Goal: Task Accomplishment & Management: Manage account settings

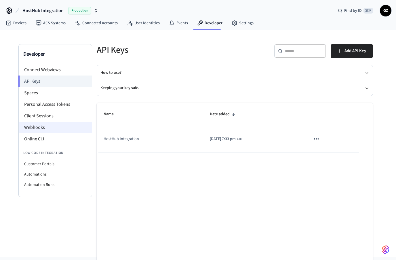
click at [39, 126] on li "Webhooks" at bounding box center [55, 127] width 73 height 12
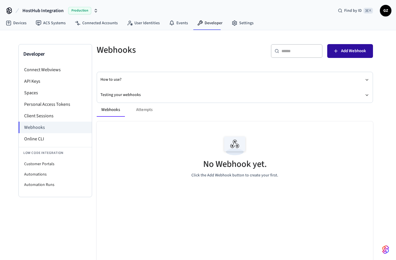
click at [350, 54] on span "Add Webhook" at bounding box center [353, 50] width 25 height 7
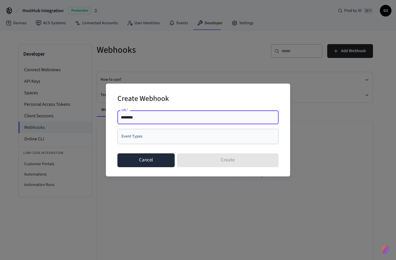
click at [149, 159] on button "Cancel" at bounding box center [145, 160] width 57 height 14
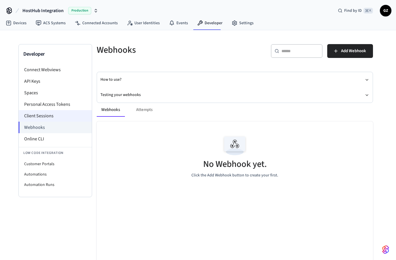
click at [35, 117] on li "Client Sessions" at bounding box center [55, 116] width 73 height 12
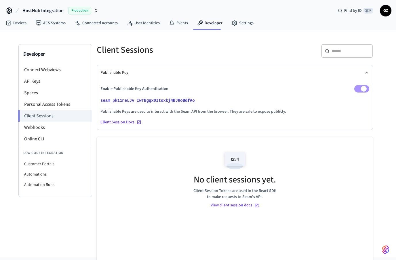
click at [112, 123] on div "Client Session Docs" at bounding box center [234, 122] width 269 height 6
click at [152, 103] on button "seam_pk11neLJv_IwTBgqx0Itoxkj4BJRoBdfAo" at bounding box center [149, 100] width 101 height 7
click at [205, 60] on div "Client Sessions" at bounding box center [161, 49] width 142 height 25
click at [152, 86] on p "Enable Publishable Key Authentication" at bounding box center [134, 89] width 68 height 6
click at [62, 105] on li "Personal Access Tokens" at bounding box center [55, 104] width 73 height 12
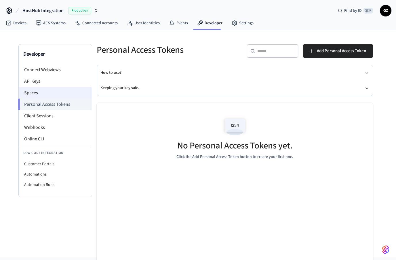
click at [32, 93] on li "Spaces" at bounding box center [55, 93] width 73 height 12
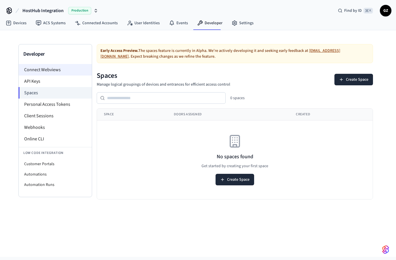
click at [45, 72] on li "Connect Webviews" at bounding box center [55, 70] width 73 height 12
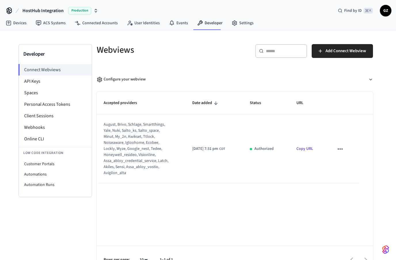
click at [131, 146] on div "august, brivo, schlage, smartthings, yale, nuki, salto_ks, salto_space, minut, …" at bounding box center [137, 148] width 67 height 54
click at [107, 130] on div "august, brivo, schlage, smartthings, yale, nuki, salto_ks, salto_space, minut, …" at bounding box center [137, 148] width 67 height 54
click at [341, 150] on icon "sticky table" at bounding box center [340, 148] width 7 height 7
click at [309, 172] on div at bounding box center [198, 130] width 396 height 260
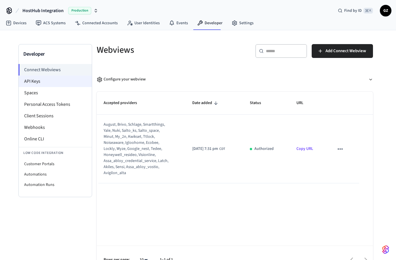
click at [39, 81] on li "API Keys" at bounding box center [55, 81] width 73 height 12
click at [208, 67] on div "Configure your webview" at bounding box center [232, 77] width 281 height 20
click at [41, 117] on li "Client Sessions" at bounding box center [55, 116] width 73 height 12
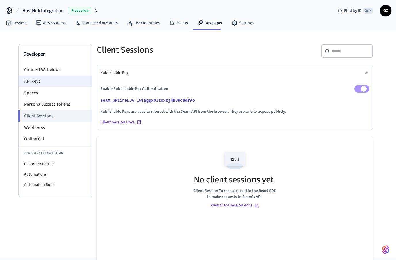
click at [31, 82] on li "API Keys" at bounding box center [55, 81] width 73 height 12
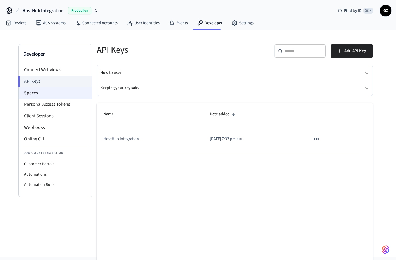
click at [33, 92] on li "Spaces" at bounding box center [55, 93] width 73 height 12
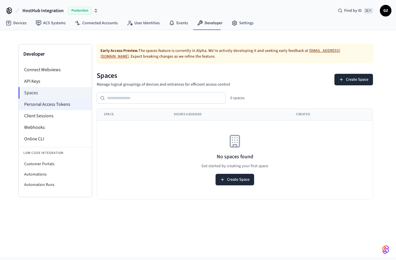
click at [39, 103] on li "Personal Access Tokens" at bounding box center [55, 104] width 73 height 12
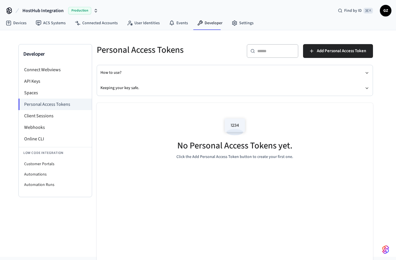
click at [268, 54] on div "​ ​" at bounding box center [273, 51] width 52 height 14
type input "**********"
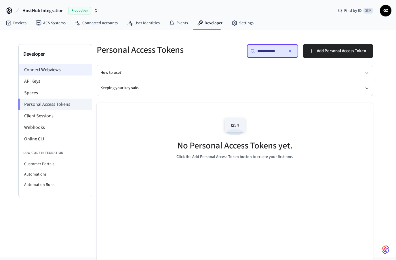
click at [56, 71] on li "Connect Webviews" at bounding box center [55, 70] width 73 height 12
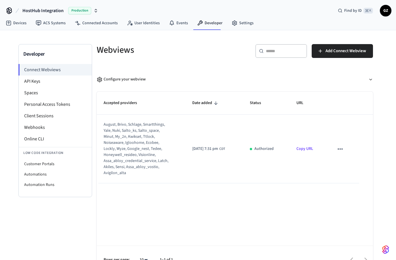
click at [145, 134] on div "august, brivo, schlage, smartthings, yale, nuki, salto_ks, salto_space, minut, …" at bounding box center [137, 148] width 67 height 54
click at [307, 149] on link "Copy URL" at bounding box center [304, 149] width 17 height 6
click at [311, 149] on link "Copy URL" at bounding box center [304, 149] width 17 height 6
click at [46, 116] on li "Client Sessions" at bounding box center [55, 116] width 73 height 12
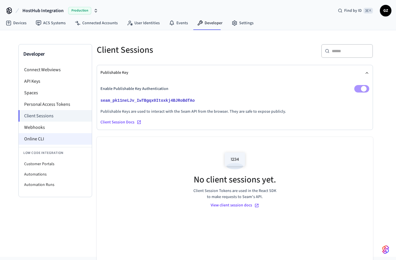
click at [35, 137] on li "Online CLI" at bounding box center [55, 139] width 73 height 12
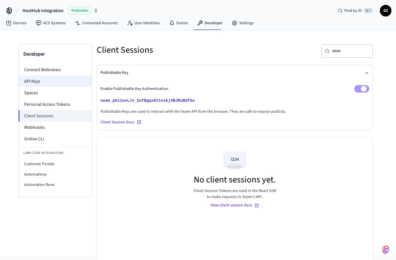
click at [37, 81] on li "API Keys" at bounding box center [55, 81] width 73 height 12
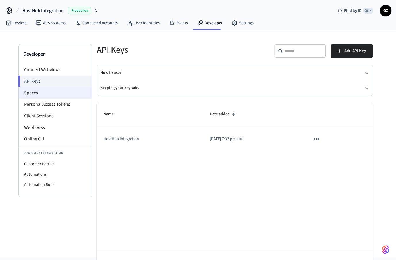
click at [37, 94] on li "Spaces" at bounding box center [55, 93] width 73 height 12
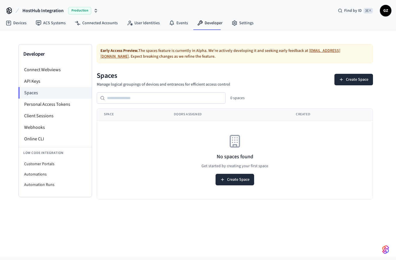
click at [159, 67] on div "Early Access Preview. The spaces feature is currently in Alpha. We're actively …" at bounding box center [235, 121] width 276 height 155
click at [45, 69] on li "Connect Webviews" at bounding box center [55, 70] width 73 height 12
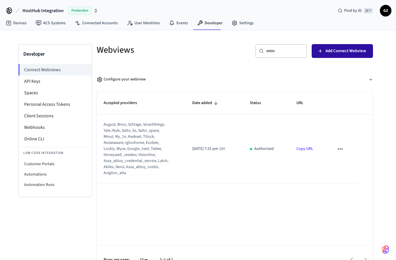
click at [343, 50] on span "Add Connect Webview" at bounding box center [346, 50] width 41 height 7
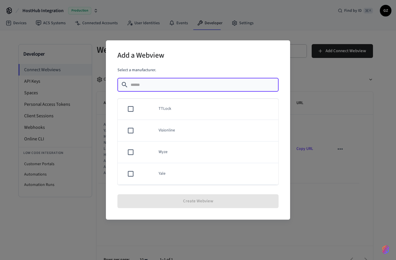
scroll to position [498, 0]
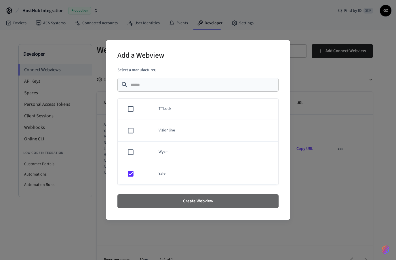
click at [210, 200] on button "Create Webview" at bounding box center [197, 201] width 161 height 14
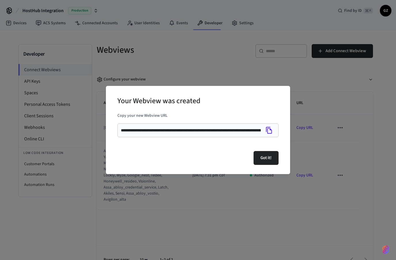
click at [270, 130] on icon "Copy" at bounding box center [269, 130] width 6 height 7
click at [265, 159] on button "Got it!" at bounding box center [266, 158] width 25 height 14
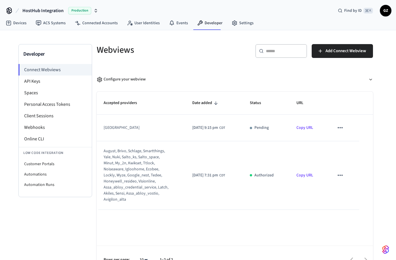
click at [187, 58] on div "Webviews" at bounding box center [161, 49] width 142 height 25
click at [111, 128] on div "[GEOGRAPHIC_DATA]" at bounding box center [137, 128] width 67 height 6
click at [136, 79] on div "Configure your webview" at bounding box center [121, 79] width 49 height 6
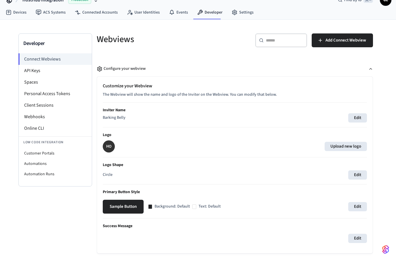
scroll to position [4, 0]
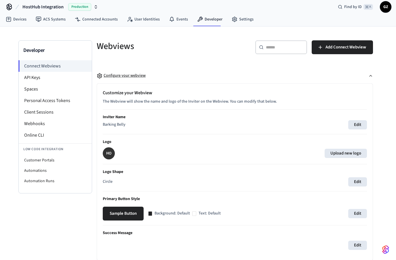
click at [206, 77] on button "Configure your webview" at bounding box center [235, 75] width 276 height 15
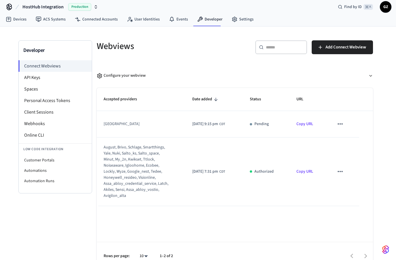
scroll to position [0, 0]
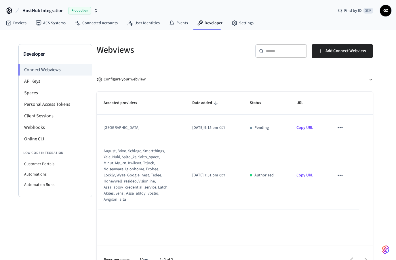
click at [9, 11] on icon at bounding box center [9, 10] width 9 height 9
click at [188, 68] on div "Configure your webview" at bounding box center [232, 77] width 281 height 20
click at [16, 23] on link "Devices" at bounding box center [16, 23] width 30 height 10
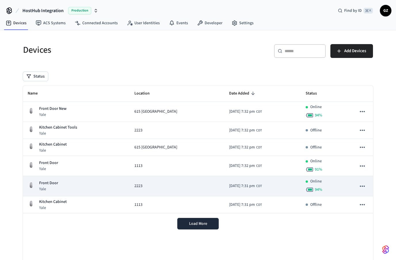
click at [363, 186] on icon "sticky table" at bounding box center [362, 185] width 7 height 7
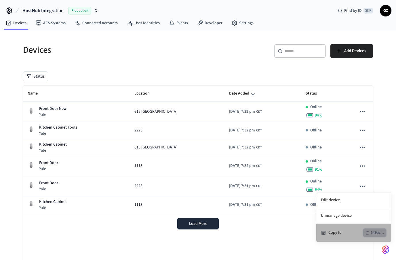
click at [379, 234] on div "549ac..." at bounding box center [377, 232] width 13 height 7
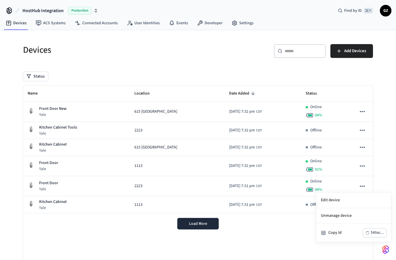
click at [235, 54] on div at bounding box center [198, 130] width 396 height 260
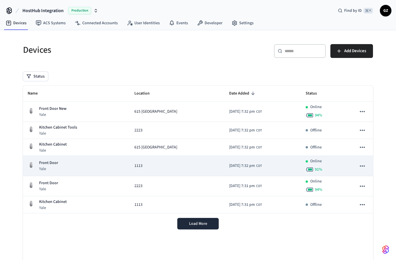
click at [362, 167] on icon "sticky table" at bounding box center [362, 165] width 7 height 7
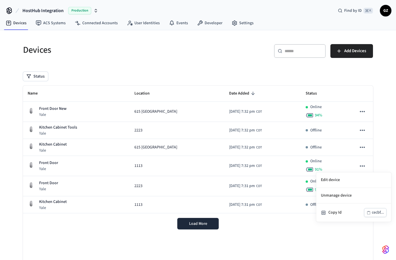
click at [383, 165] on div at bounding box center [198, 130] width 396 height 260
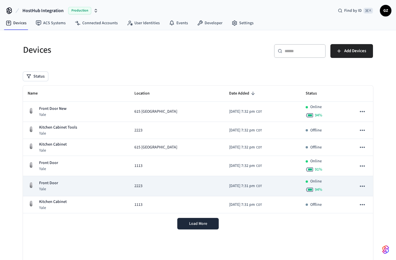
click at [363, 186] on icon "sticky table" at bounding box center [362, 185] width 5 height 1
click at [362, 187] on div at bounding box center [198, 130] width 396 height 260
click at [362, 187] on icon "sticky table" at bounding box center [362, 185] width 7 height 7
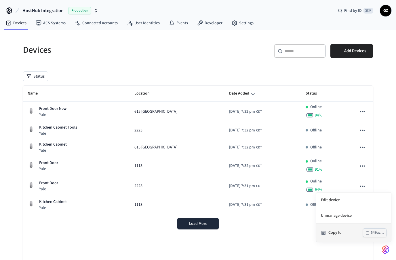
click at [375, 232] on div "549ac..." at bounding box center [377, 232] width 13 height 7
click at [165, 65] on div at bounding box center [198, 130] width 396 height 260
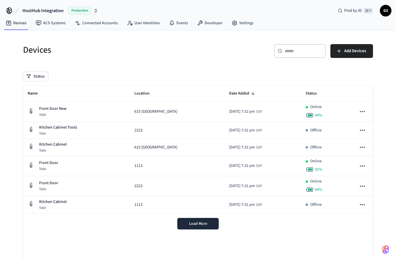
click at [391, 8] on span "GZ" at bounding box center [386, 11] width 12 height 12
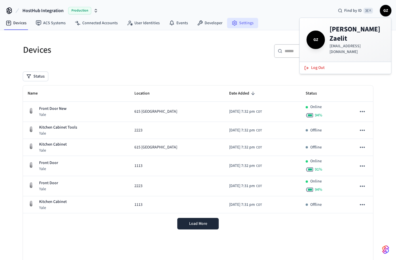
click at [227, 28] on link "Settings" at bounding box center [242, 23] width 31 height 10
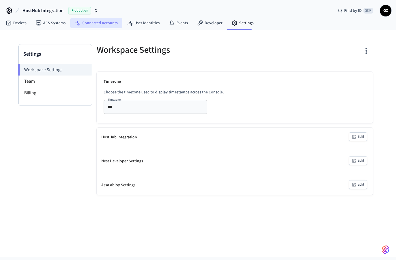
click at [107, 21] on link "Connected Accounts" at bounding box center [96, 23] width 52 height 10
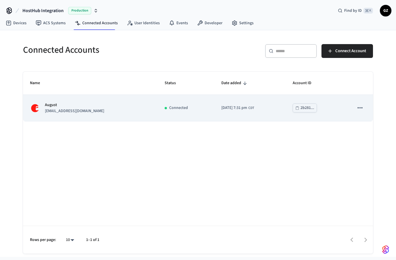
click at [361, 108] on icon "sticky table" at bounding box center [359, 107] width 7 height 7
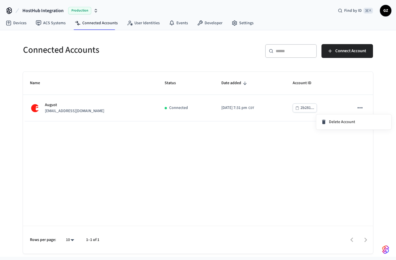
click at [223, 155] on div at bounding box center [198, 130] width 396 height 260
click at [98, 24] on link "Connected Accounts" at bounding box center [96, 23] width 52 height 10
click at [47, 22] on link "ACS Systems" at bounding box center [50, 23] width 39 height 10
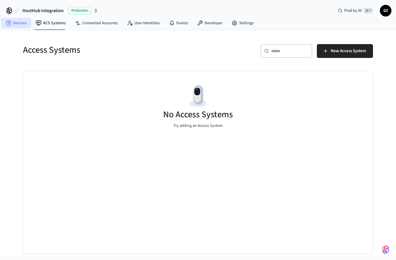
click at [20, 23] on link "Devices" at bounding box center [16, 23] width 30 height 10
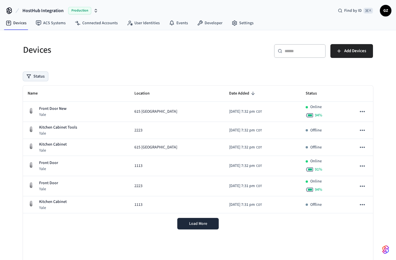
click at [39, 75] on button "Status" at bounding box center [35, 76] width 25 height 9
click at [98, 56] on h5 "Devices" at bounding box center [109, 50] width 172 height 12
click at [38, 75] on button "Status" at bounding box center [35, 76] width 25 height 9
click at [28, 97] on button "Online" at bounding box center [29, 98] width 5 height 5
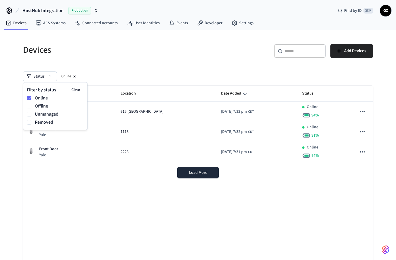
click at [98, 49] on h5 "Devices" at bounding box center [109, 50] width 172 height 12
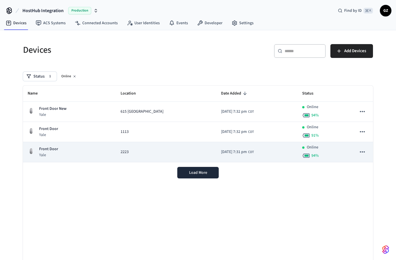
click at [121, 152] on span "2223" at bounding box center [125, 152] width 8 height 6
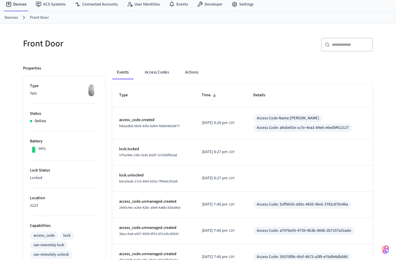
scroll to position [12, 0]
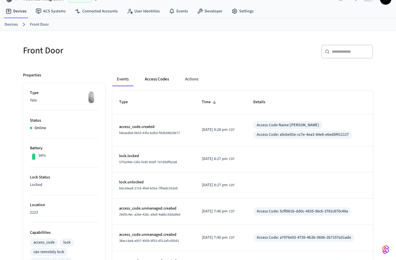
click at [156, 81] on button "Access Codes" at bounding box center [156, 79] width 33 height 14
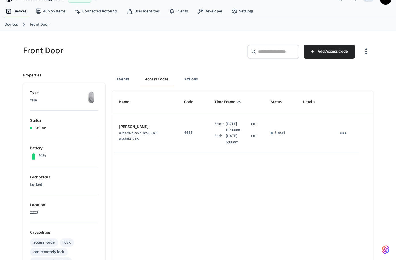
click at [344, 134] on icon "sticky table" at bounding box center [343, 132] width 6 height 1
click at [275, 185] on div at bounding box center [198, 130] width 396 height 260
click at [193, 79] on button "Actions" at bounding box center [191, 79] width 22 height 14
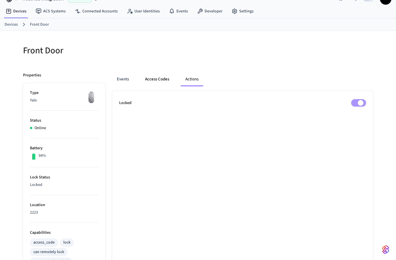
click at [158, 78] on button "Access Codes" at bounding box center [156, 79] width 33 height 14
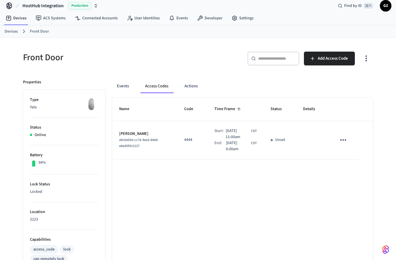
scroll to position [0, 0]
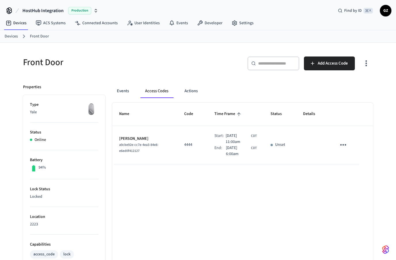
click at [343, 145] on icon "sticky table" at bounding box center [343, 144] width 6 height 1
click at [359, 155] on li "Edit" at bounding box center [358, 158] width 27 height 16
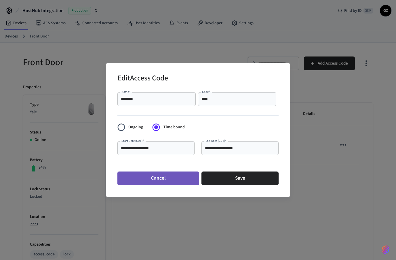
click at [164, 177] on button "Cancel" at bounding box center [158, 178] width 82 height 14
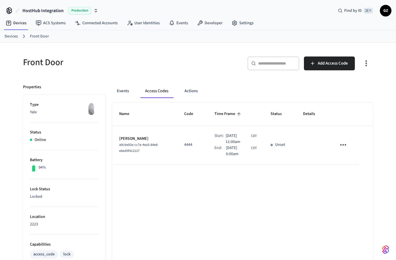
click at [218, 216] on div "Name Code Time Frame Status Details Jane Doe a9cbe92e-cc7e-4ea3-84e8-e6ed0f4121…" at bounding box center [242, 261] width 261 height 318
click at [284, 146] on p "Unset" at bounding box center [280, 145] width 10 height 6
click at [191, 91] on button "Actions" at bounding box center [191, 91] width 22 height 14
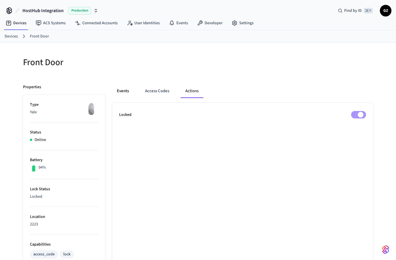
click at [121, 92] on button "Events" at bounding box center [122, 91] width 21 height 14
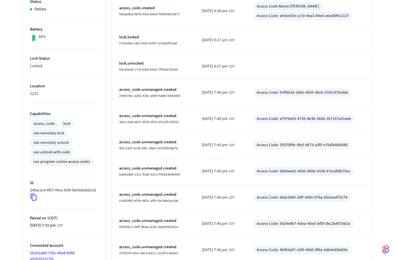
scroll to position [126, 0]
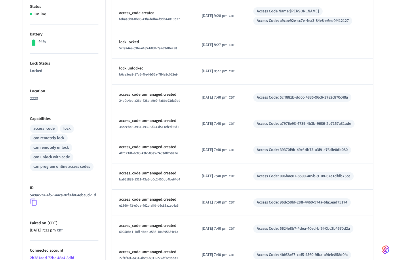
click at [46, 128] on div "access_code" at bounding box center [43, 129] width 21 height 6
click at [64, 109] on li "Capabilities access_code lock can remotely lock can remotely unlock can unlock …" at bounding box center [64, 143] width 69 height 69
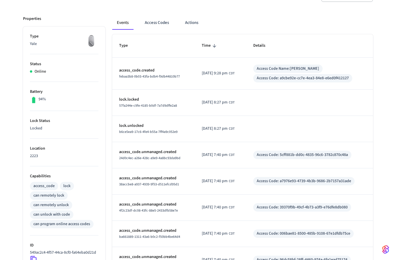
scroll to position [48, 0]
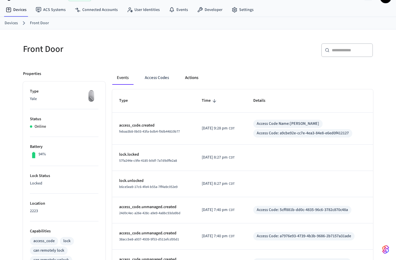
click at [195, 77] on button "Actions" at bounding box center [191, 78] width 22 height 14
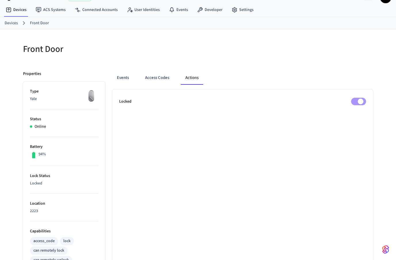
scroll to position [13, 0]
click at [12, 23] on link "Devices" at bounding box center [11, 23] width 13 height 6
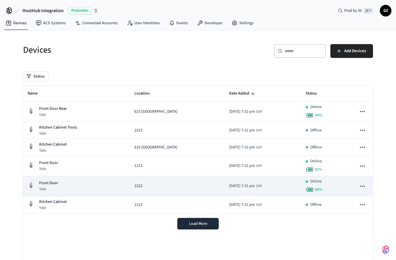
click at [363, 185] on icon "sticky table" at bounding box center [362, 185] width 7 height 7
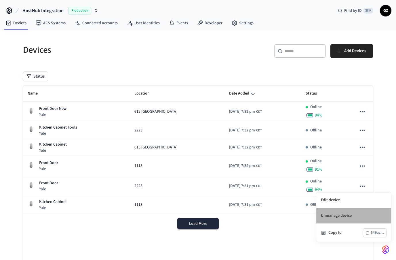
click at [335, 212] on li "Unmanage device" at bounding box center [353, 216] width 75 height 16
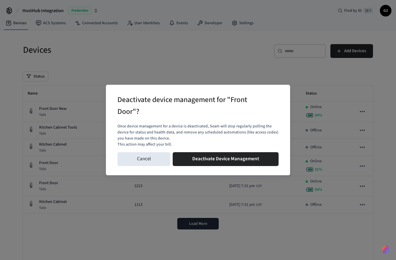
click at [141, 174] on div "Deactivate device management for "Front Door"? Once device management for a dev…" at bounding box center [198, 130] width 184 height 90
click at [146, 173] on div "Deactivate device management for "Front Door"? Once device management for a dev…" at bounding box center [198, 130] width 184 height 90
click at [121, 240] on div "Deactivate device management for "Front Door"? Once device management for a dev…" at bounding box center [198, 130] width 396 height 260
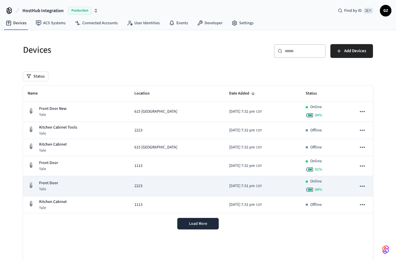
click at [52, 183] on p "Front Door" at bounding box center [48, 183] width 19 height 6
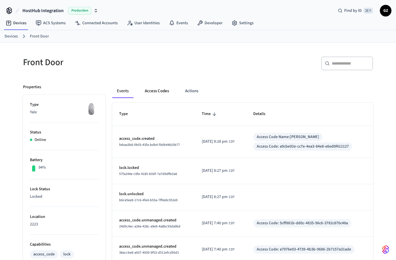
click at [159, 92] on button "Access Codes" at bounding box center [156, 91] width 33 height 14
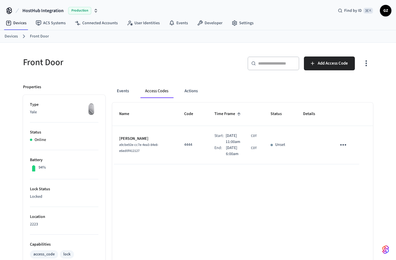
click at [157, 151] on div "a9cbe92e-cc7e-4ea3-84e8-e6ed0f412127" at bounding box center [144, 148] width 51 height 12
click at [154, 157] on td "Jane Doe a9cbe92e-cc7e-4ea3-84e8-e6ed0f412127" at bounding box center [144, 145] width 65 height 38
click at [328, 65] on span "Add Access Code" at bounding box center [333, 63] width 30 height 7
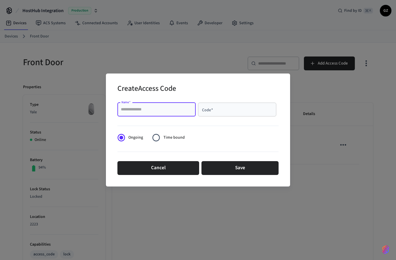
click at [141, 112] on input "Name   *" at bounding box center [156, 110] width 71 height 6
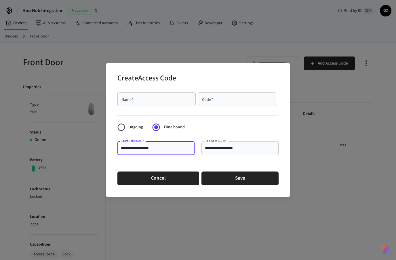
click at [153, 149] on input "**********" at bounding box center [156, 148] width 70 height 6
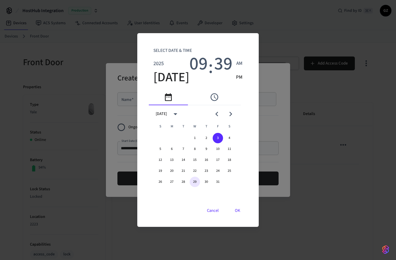
click at [197, 181] on button "29" at bounding box center [195, 181] width 10 height 10
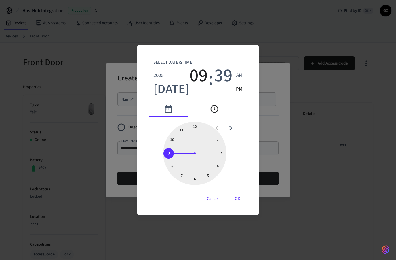
type input "**********"
click at [237, 199] on button "OK" at bounding box center [237, 199] width 19 height 14
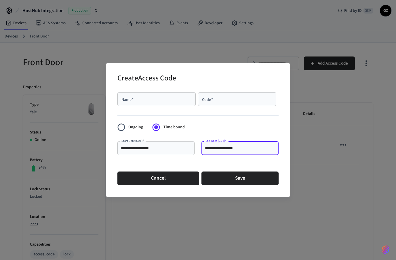
click at [230, 149] on input "**********" at bounding box center [240, 148] width 70 height 6
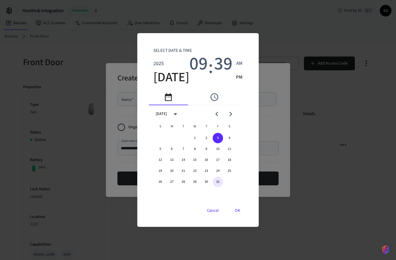
click at [220, 180] on button "31" at bounding box center [218, 181] width 10 height 10
type input "**********"
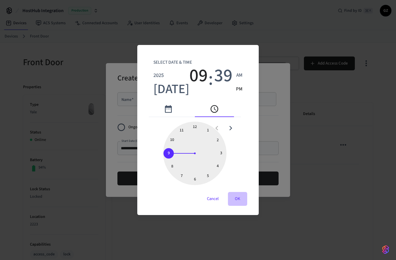
click at [237, 199] on button "OK" at bounding box center [237, 199] width 19 height 14
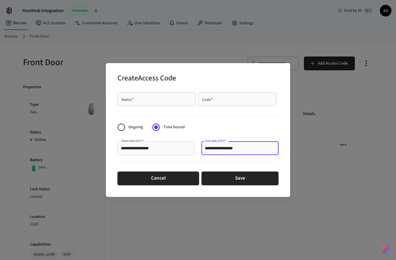
click at [236, 121] on form "**********" at bounding box center [197, 139] width 161 height 98
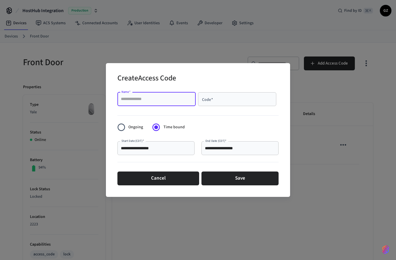
click at [145, 97] on input "Name   *" at bounding box center [156, 99] width 71 height 6
type input "*********"
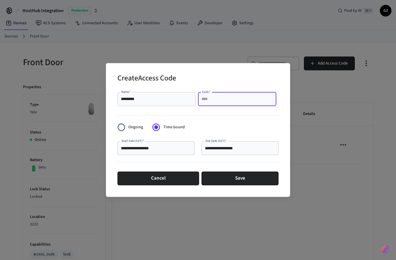
click at [212, 102] on input "Code   *" at bounding box center [237, 99] width 71 height 6
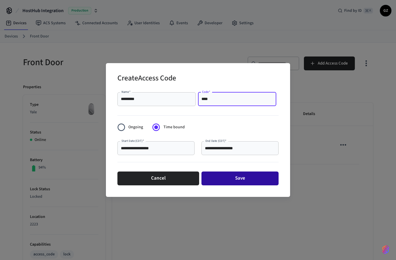
type input "****"
click at [240, 177] on button "Save" at bounding box center [240, 178] width 77 height 14
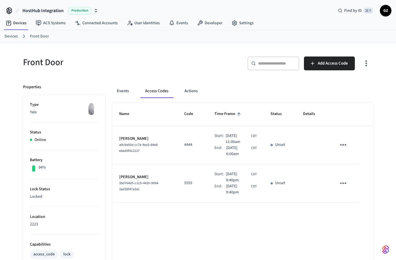
click at [164, 239] on div "Name Code Time Frame Status Details Jane Doe a9cbe92e-cc7e-4ea3-84e8-e6ed0f4121…" at bounding box center [242, 261] width 261 height 318
click at [148, 179] on p "[PERSON_NAME]" at bounding box center [144, 177] width 51 height 6
click at [126, 182] on span "39d764d5-c1cb-4420-9094-3ad38f47a3a1" at bounding box center [139, 185] width 40 height 11
click at [144, 227] on div "Name Code Time Frame Status Details Jane Doe a9cbe92e-cc7e-4ea3-84e8-e6ed0f4121…" at bounding box center [242, 261] width 261 height 318
click at [194, 93] on button "Actions" at bounding box center [191, 91] width 22 height 14
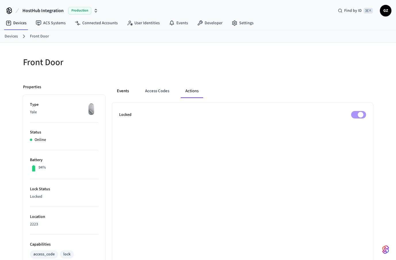
click at [123, 91] on button "Events" at bounding box center [122, 91] width 21 height 14
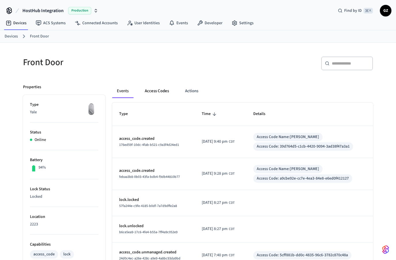
click at [160, 91] on button "Access Codes" at bounding box center [156, 91] width 33 height 14
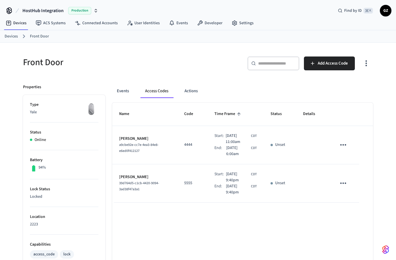
click at [79, 70] on div "Front Door" at bounding box center [105, 62] width 178 height 25
click at [99, 23] on link "Connected Accounts" at bounding box center [96, 23] width 52 height 10
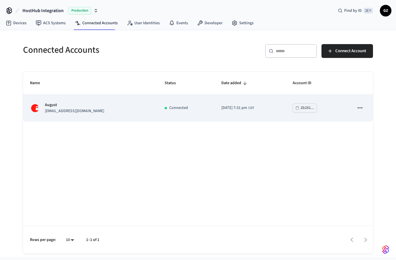
click at [68, 106] on p "August" at bounding box center [74, 105] width 59 height 6
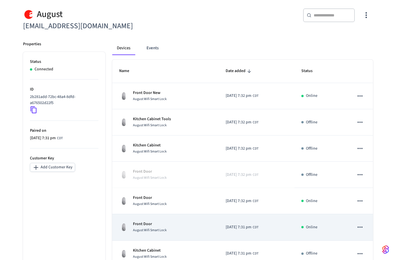
scroll to position [58, 0]
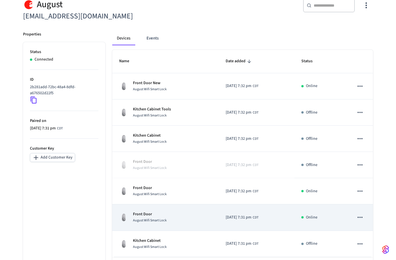
click at [219, 220] on td "[DATE] 7:31 pm CDT" at bounding box center [257, 217] width 76 height 26
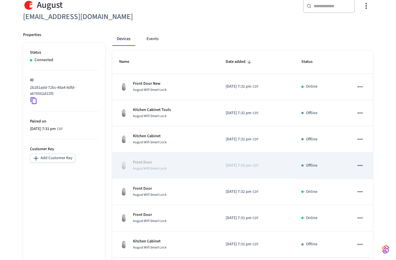
scroll to position [58, 0]
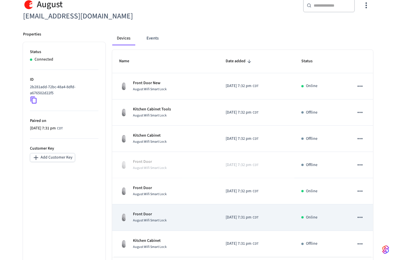
click at [362, 219] on icon "sticky table" at bounding box center [359, 216] width 7 height 7
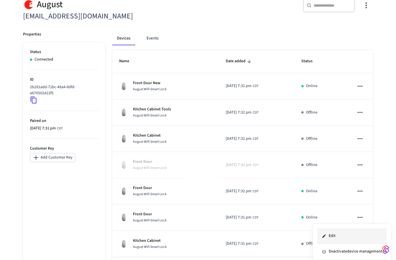
click at [337, 236] on li "Edit" at bounding box center [352, 236] width 70 height 16
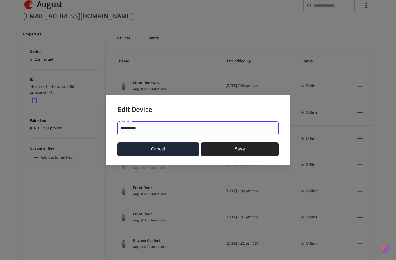
click at [176, 156] on button "Cancel" at bounding box center [157, 149] width 81 height 14
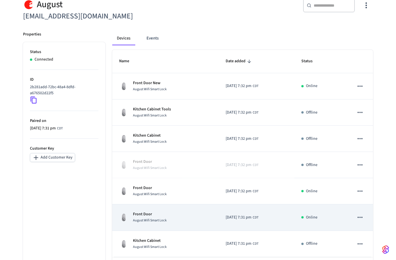
click at [232, 223] on td "[DATE] 7:31 pm CDT" at bounding box center [257, 217] width 76 height 26
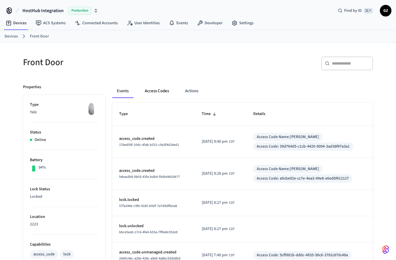
click at [159, 89] on button "Access Codes" at bounding box center [156, 91] width 33 height 14
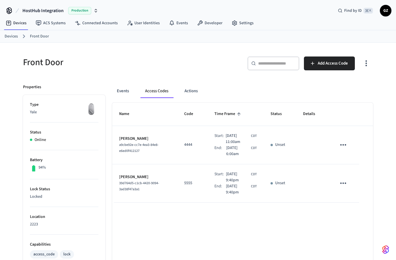
click at [226, 186] on span "[DATE] 9:40pm" at bounding box center [238, 189] width 24 height 12
click at [129, 193] on td "[PERSON_NAME] Test 39d764d5-c1cb-4420-9094-3ad38f47a3a1" at bounding box center [144, 183] width 65 height 38
click at [55, 22] on link "ACS Systems" at bounding box center [50, 23] width 39 height 10
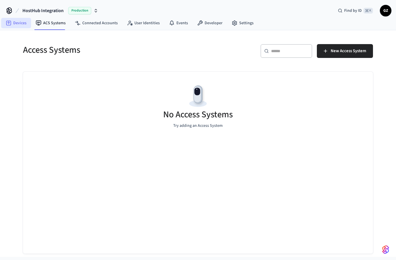
click at [17, 24] on link "Devices" at bounding box center [16, 23] width 30 height 10
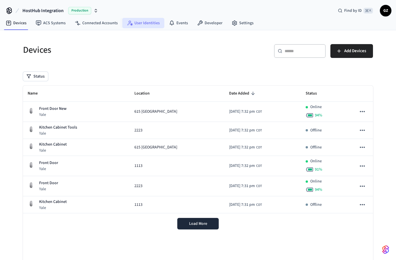
click at [142, 21] on link "User Identities" at bounding box center [143, 23] width 42 height 10
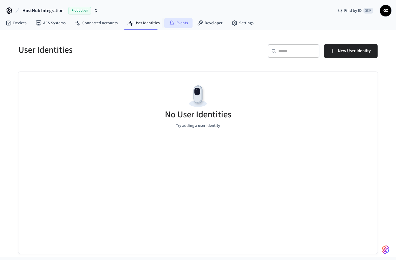
click at [179, 22] on link "Events" at bounding box center [178, 23] width 28 height 10
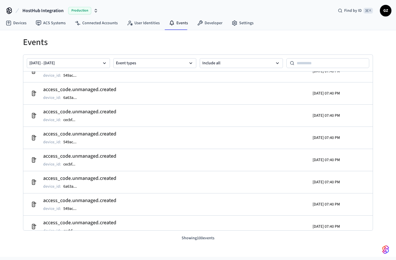
scroll to position [1055, 0]
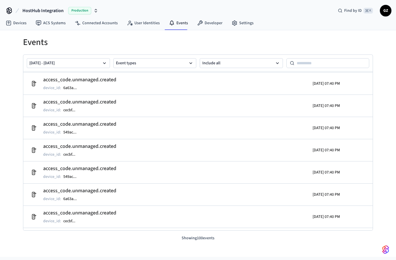
click at [266, 32] on div "Events [DATE] - [DATE] Event types Include all access_code.unmanaged.created de…" at bounding box center [198, 135] width 368 height 211
click at [233, 22] on icon at bounding box center [234, 23] width 4 height 5
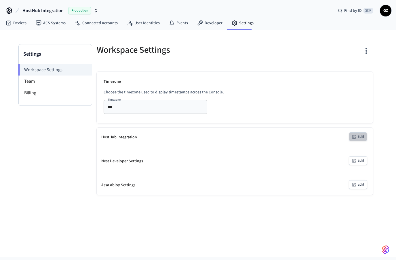
click at [361, 137] on button "Edit" at bounding box center [358, 136] width 18 height 9
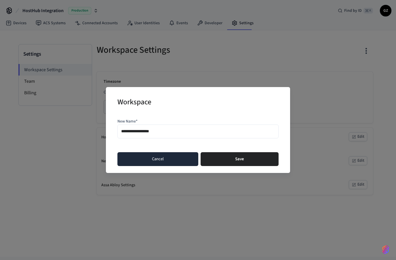
click at [181, 160] on button "Cancel" at bounding box center [157, 159] width 81 height 14
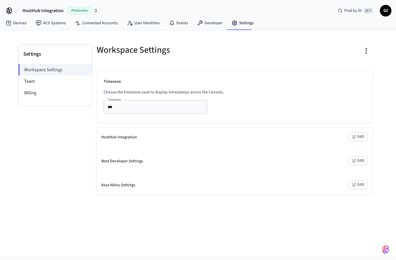
click at [156, 138] on div "HostHub Integration Edit" at bounding box center [235, 137] width 276 height 19
click at [126, 138] on div "HostHub Integration" at bounding box center [119, 137] width 36 height 6
click at [358, 161] on button "Edit" at bounding box center [358, 160] width 18 height 9
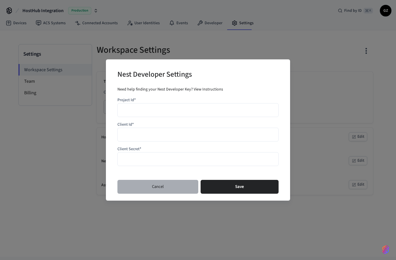
click at [157, 185] on button "Cancel" at bounding box center [157, 187] width 81 height 14
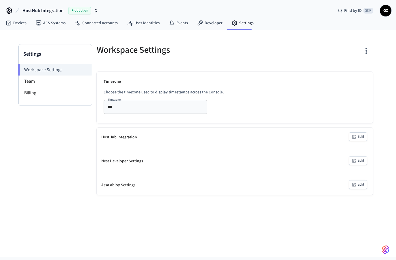
click at [359, 184] on button "Edit" at bounding box center [358, 184] width 18 height 9
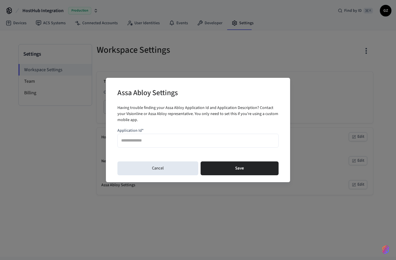
click at [166, 172] on button "Cancel" at bounding box center [157, 168] width 81 height 14
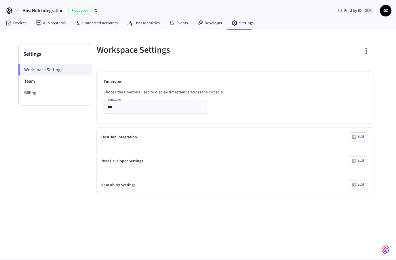
click at [362, 138] on button "Edit" at bounding box center [358, 136] width 18 height 9
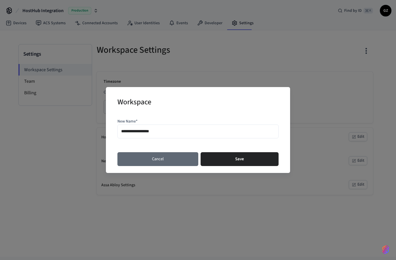
click at [169, 158] on button "Cancel" at bounding box center [157, 159] width 81 height 14
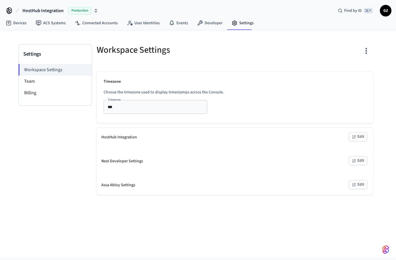
click at [154, 141] on div "HostHub Integration Edit" at bounding box center [235, 137] width 276 height 19
click at [119, 141] on div "HostHub Integration Edit" at bounding box center [235, 137] width 276 height 19
click at [218, 20] on link "Developer" at bounding box center [210, 23] width 35 height 10
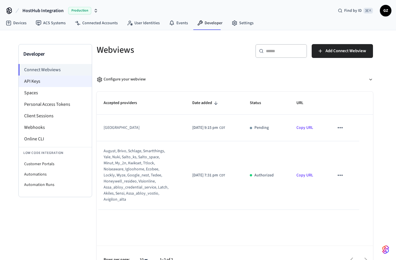
click at [34, 83] on li "API Keys" at bounding box center [55, 81] width 73 height 12
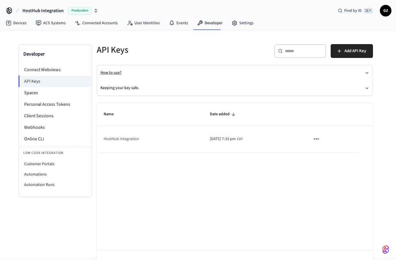
click at [368, 74] on icon "button" at bounding box center [367, 73] width 5 height 5
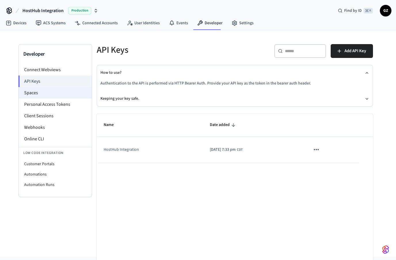
click at [33, 93] on li "Spaces" at bounding box center [55, 93] width 73 height 12
